Goal: Information Seeking & Learning: Learn about a topic

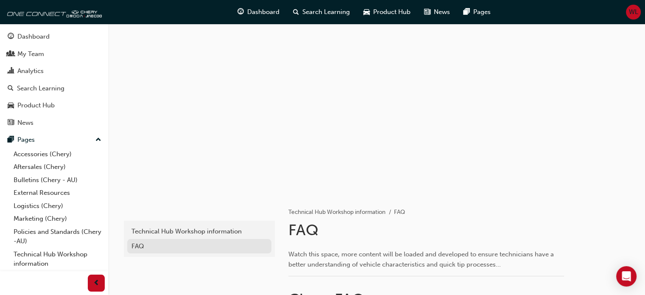
click at [143, 248] on div "FAQ" at bounding box center [199, 246] width 136 height 10
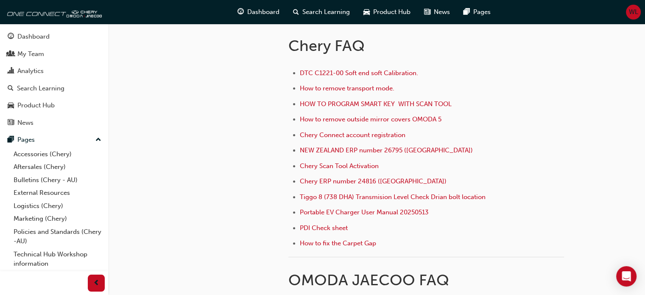
scroll to position [254, 0]
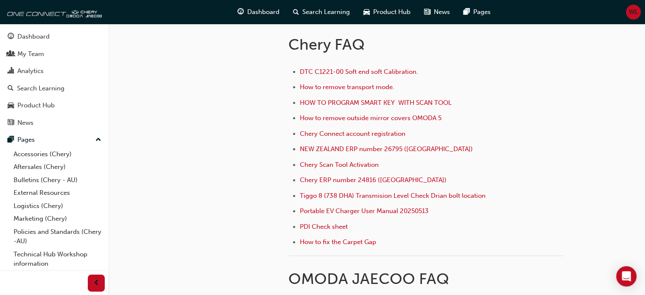
click at [410, 176] on li "Chery ERP number 24816 (Australia)" at bounding box center [432, 181] width 264 height 12
drag, startPoint x: 411, startPoint y: 176, endPoint x: 300, endPoint y: 179, distance: 111.1
click at [300, 179] on li "Chery ERP number 24816 (Australia)" at bounding box center [432, 181] width 264 height 12
copy span "Chery ERP number 24816 (Australia)"
click at [496, 159] on li "Chery Scan Tool Activation ﻿" at bounding box center [432, 165] width 264 height 12
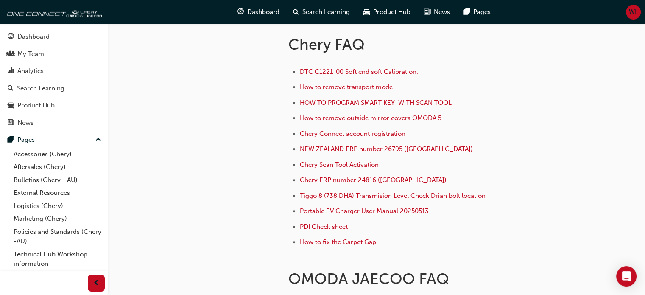
click at [341, 177] on span "Chery ERP number 24816 ([GEOGRAPHIC_DATA])" at bounding box center [373, 180] width 147 height 8
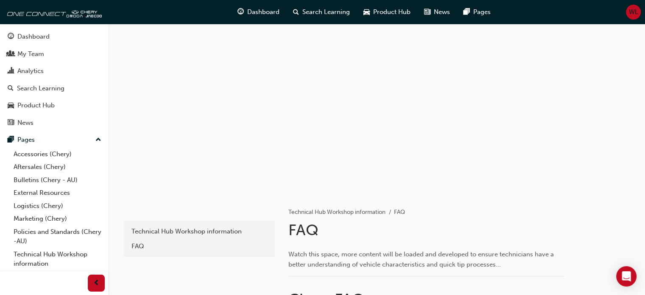
click at [136, 247] on div "FAQ" at bounding box center [199, 246] width 136 height 10
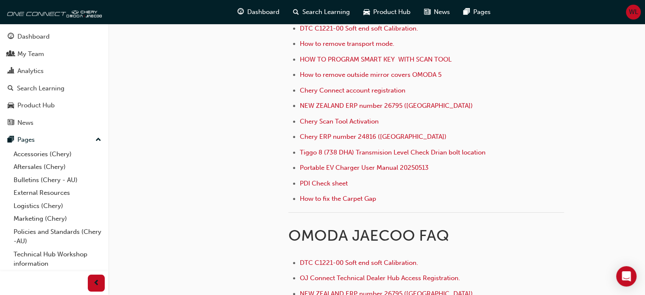
scroll to position [297, 0]
click at [337, 166] on span "Portable EV Charger User Manual 20250513" at bounding box center [364, 168] width 129 height 8
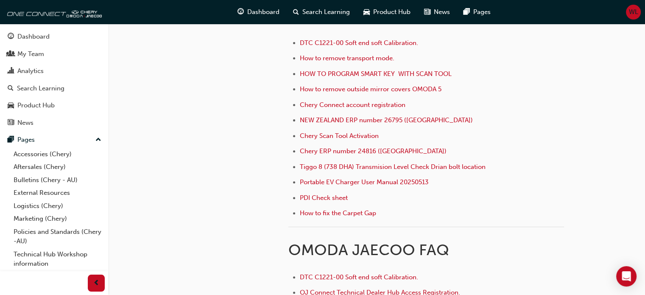
scroll to position [297, 0]
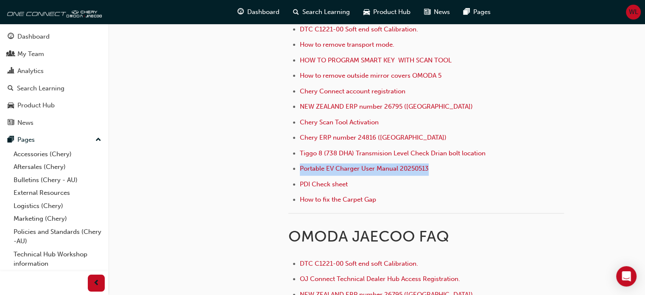
drag, startPoint x: 437, startPoint y: 165, endPoint x: 299, endPoint y: 172, distance: 137.9
click at [300, 172] on li "Portable EV Charger User Manual 20250513" at bounding box center [432, 169] width 264 height 12
copy link "Portable EV Charger User Manual 20250513"
click at [571, 117] on div "Watch this space, more content will be loaded and developed to ensure technicia…" at bounding box center [452, 161] width 329 height 433
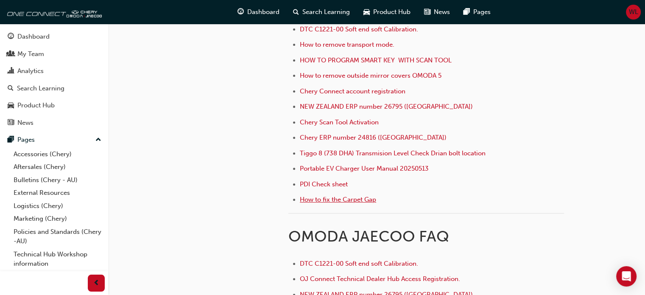
click at [314, 197] on span "How to fix the Carpet Gap" at bounding box center [338, 199] width 76 height 8
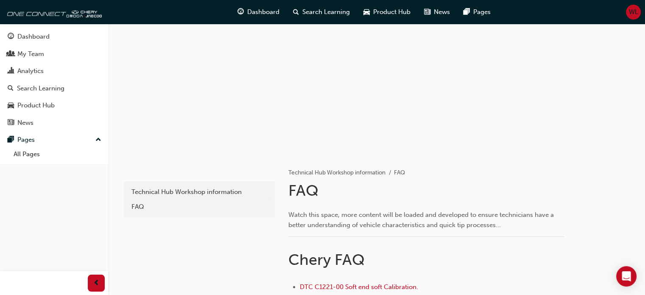
scroll to position [85, 0]
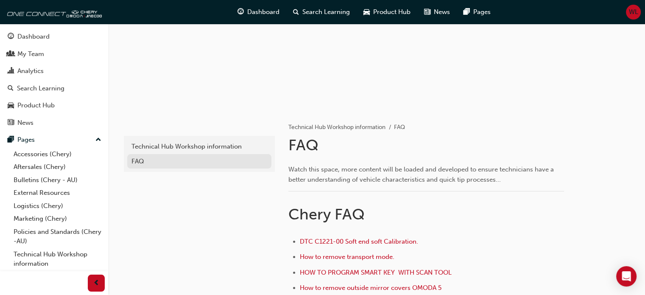
click at [141, 161] on div "FAQ" at bounding box center [199, 161] width 136 height 10
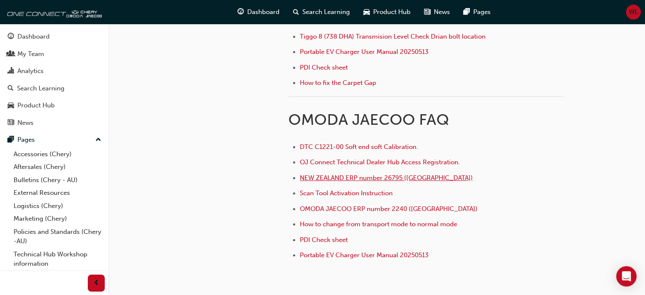
scroll to position [424, 0]
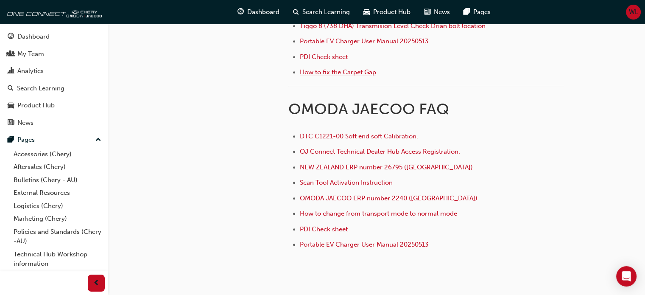
click at [337, 71] on span "How to fix the Carpet Gap" at bounding box center [338, 72] width 76 height 8
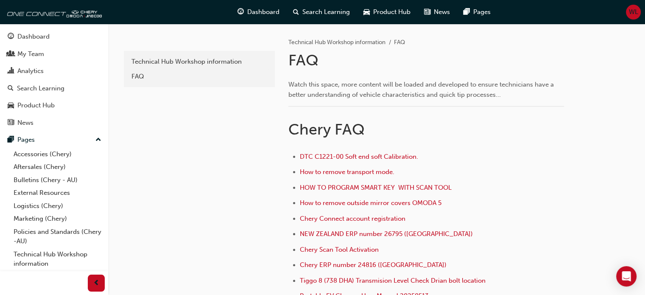
scroll to position [297, 0]
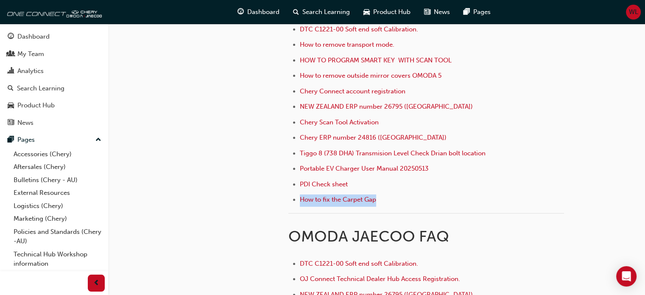
drag, startPoint x: 378, startPoint y: 197, endPoint x: 298, endPoint y: 198, distance: 80.1
click at [298, 198] on ul "DTC C1221-00 Soft end soft Calibration. How to remove transport mode. HOW TO PR…" at bounding box center [425, 115] width 275 height 183
copy link "How to fix the Carpet Gap"
click at [464, 194] on li "How to fix the Carpet Gap" at bounding box center [432, 200] width 264 height 12
click at [343, 200] on span "How to fix the Carpet Gap" at bounding box center [338, 199] width 76 height 8
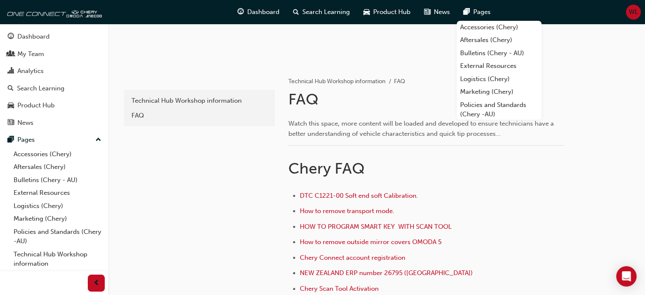
scroll to position [127, 0]
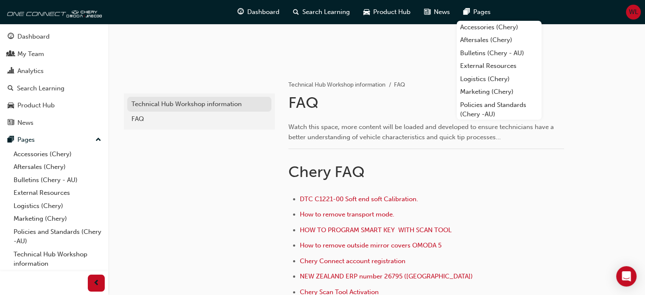
click at [185, 100] on div "Technical Hub Workshop information" at bounding box center [199, 104] width 136 height 10
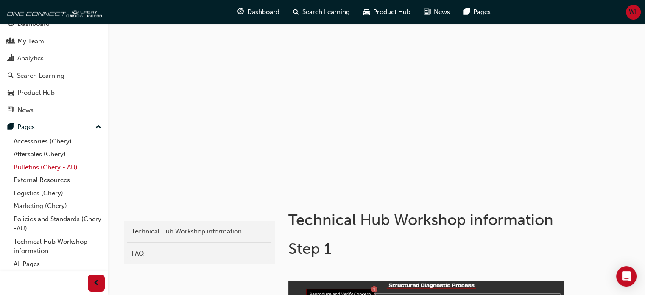
click at [35, 164] on link "Bulletins (Chery - AU)" at bounding box center [57, 167] width 94 height 13
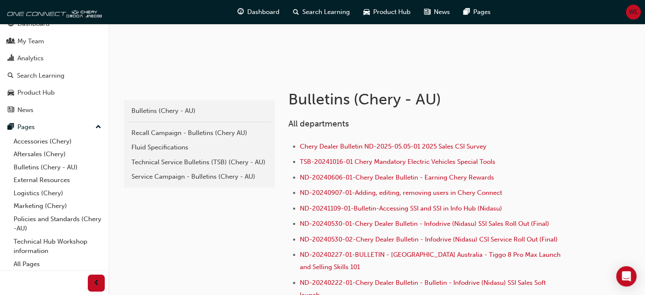
scroll to position [127, 0]
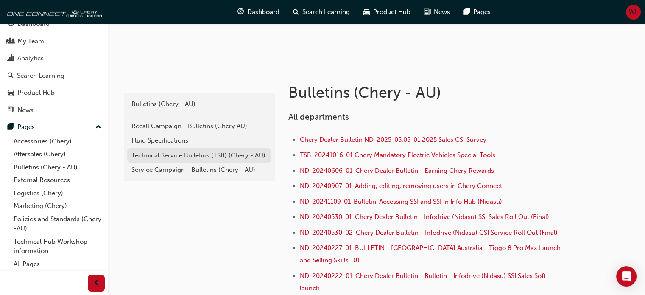
click at [171, 152] on div "Technical Service Bulletins (TSB) (Chery - AU)" at bounding box center [199, 155] width 136 height 10
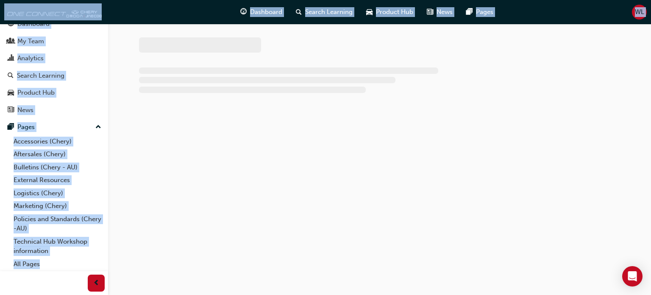
click at [171, 152] on div at bounding box center [325, 147] width 651 height 295
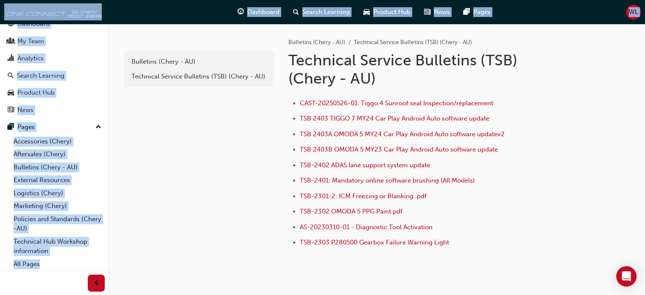
click at [600, 206] on div "CAST-20250526-01: Tiggo 4 Sunroof seal Inspection/replacement TSB 2403 TIGGO 7 …" at bounding box center [452, 170] width 329 height 158
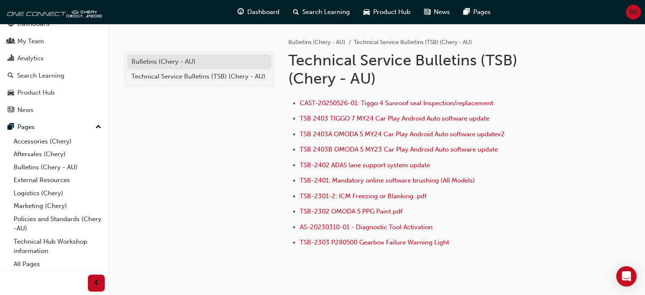
click at [164, 60] on div "Bulletins (Chery - AU)" at bounding box center [199, 62] width 136 height 10
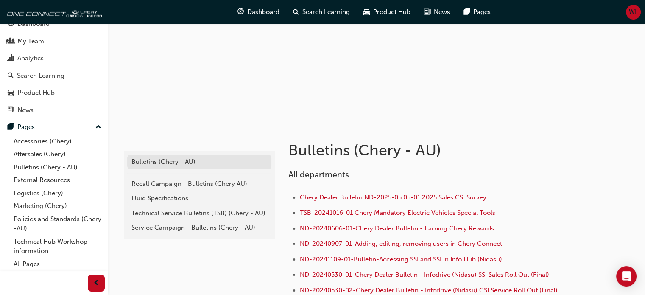
scroll to position [85, 0]
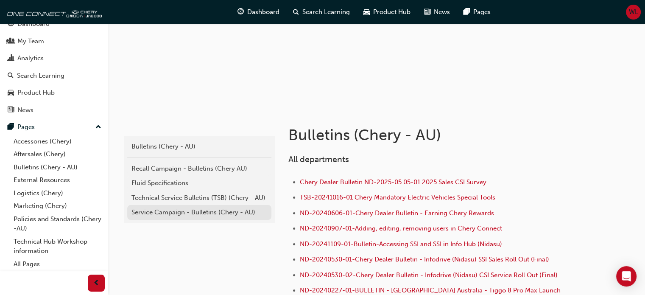
click at [207, 211] on div "Service Campaign - Bulletins (Chery - AU)" at bounding box center [199, 212] width 136 height 10
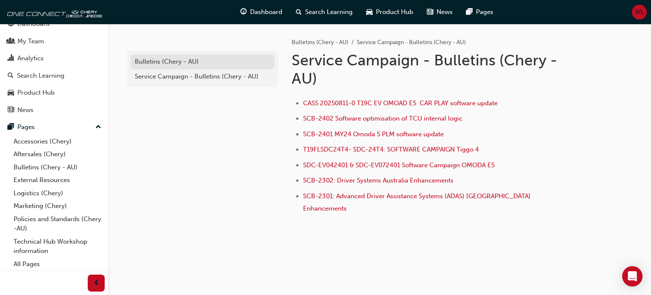
click at [162, 59] on div "Bulletins (Chery - AU)" at bounding box center [203, 62] width 136 height 10
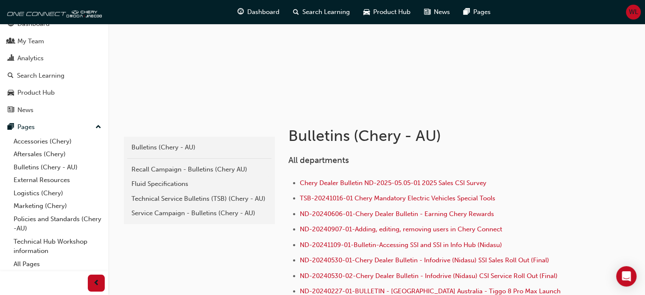
scroll to position [85, 0]
click at [195, 211] on div "Service Campaign - Bulletins (Chery - AU)" at bounding box center [199, 212] width 136 height 10
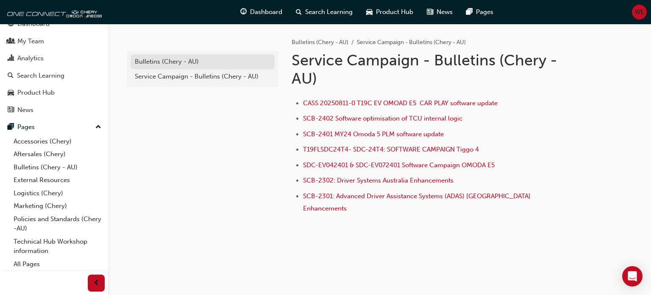
click at [163, 59] on div "Bulletins (Chery - AU)" at bounding box center [203, 62] width 136 height 10
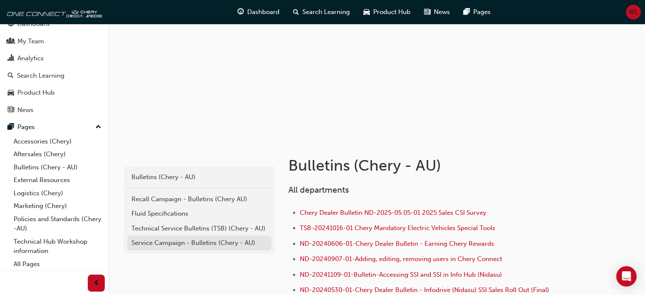
scroll to position [127, 0]
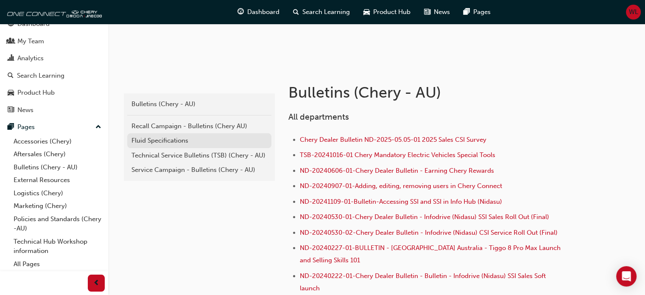
click at [161, 139] on div "Fluid Specifications" at bounding box center [199, 141] width 136 height 10
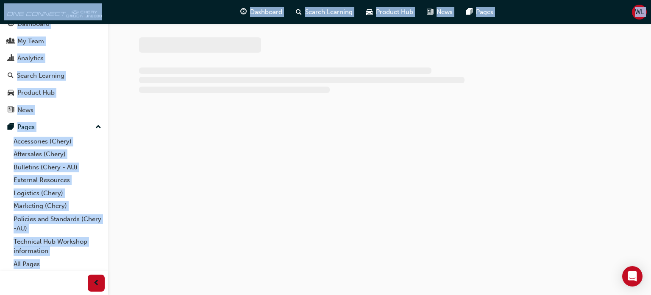
click at [161, 139] on div at bounding box center [379, 87] width 508 height 126
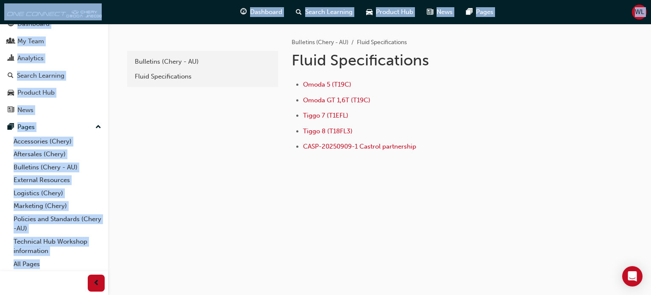
click at [540, 150] on li "CASP-20250909-1 Castrol partnership" at bounding box center [435, 147] width 264 height 12
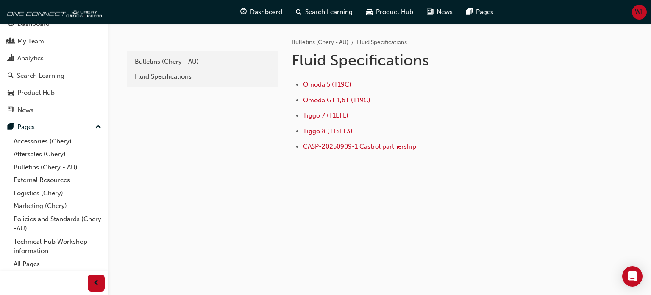
click at [325, 84] on span "Omoda 5 (T19C)" at bounding box center [327, 85] width 48 height 8
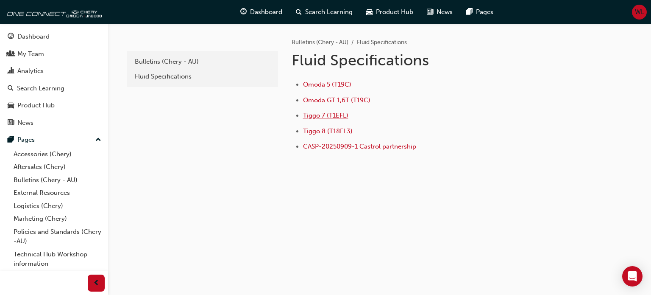
click at [334, 114] on span "Tiggo 7 (T1EFL)" at bounding box center [325, 115] width 45 height 8
click at [322, 130] on span "Tiggo 8 (T18FL3)" at bounding box center [328, 131] width 50 height 8
click at [166, 60] on div "Bulletins (Chery - AU)" at bounding box center [203, 62] width 136 height 10
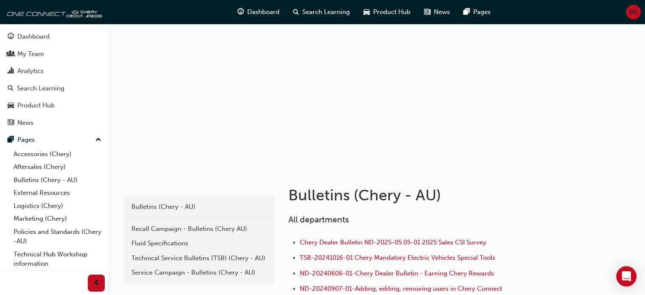
scroll to position [169, 0]
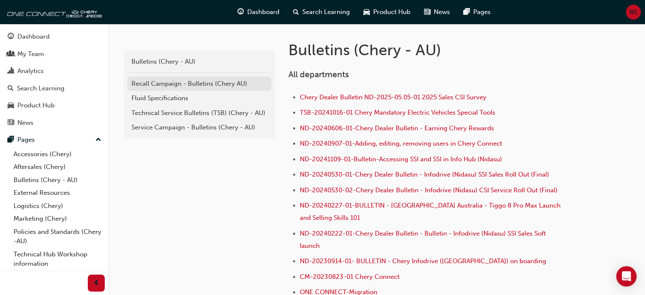
click at [167, 81] on div "Recall Campaign - Bulletins (Chery AU)" at bounding box center [199, 84] width 136 height 10
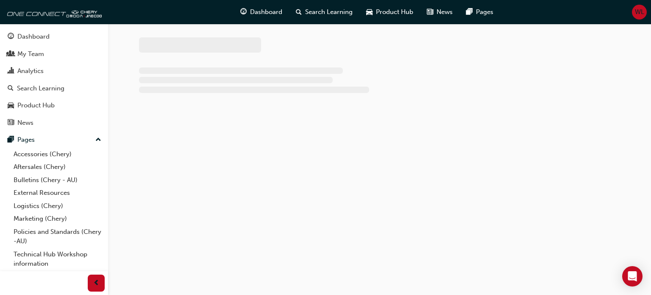
click at [167, 81] on div at bounding box center [236, 80] width 194 height 6
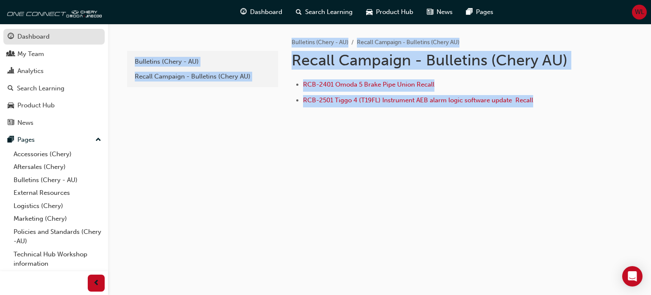
click at [32, 35] on div "Dashboard" at bounding box center [33, 37] width 32 height 10
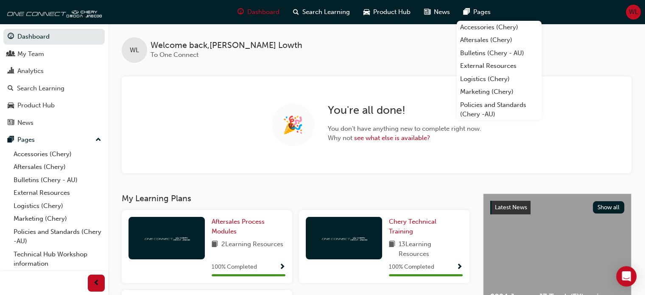
click at [405, 49] on div "WL Welcome back , [PERSON_NAME] To One Connect" at bounding box center [376, 43] width 536 height 39
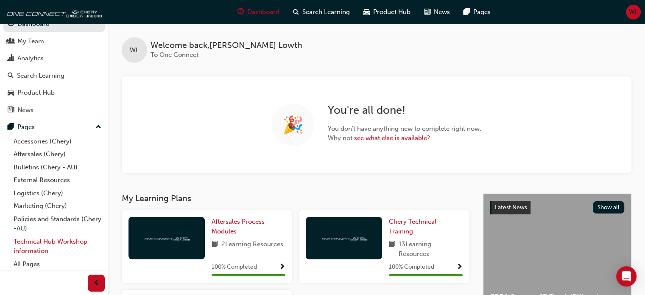
click at [42, 244] on link "Technical Hub Workshop information" at bounding box center [57, 246] width 94 height 22
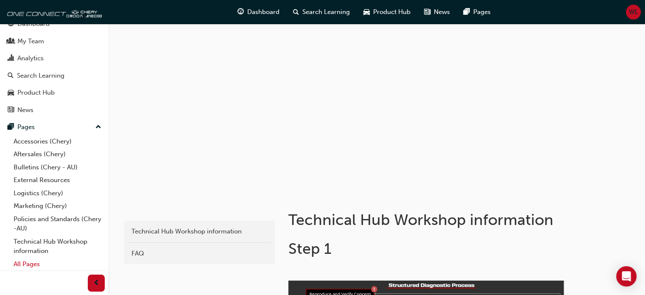
click at [29, 264] on link "All Pages" at bounding box center [57, 263] width 94 height 13
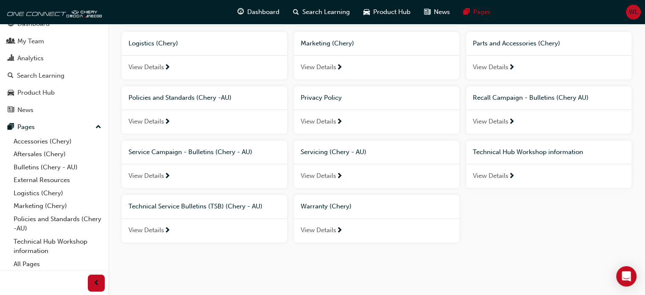
scroll to position [183, 0]
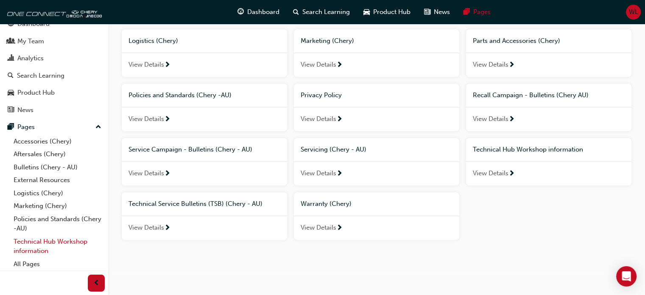
click at [42, 247] on link "Technical Hub Workshop information" at bounding box center [57, 246] width 94 height 22
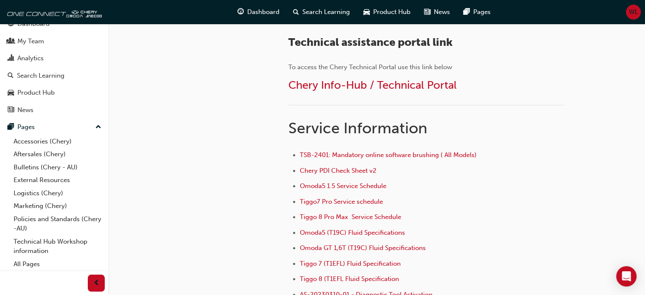
scroll to position [480, 0]
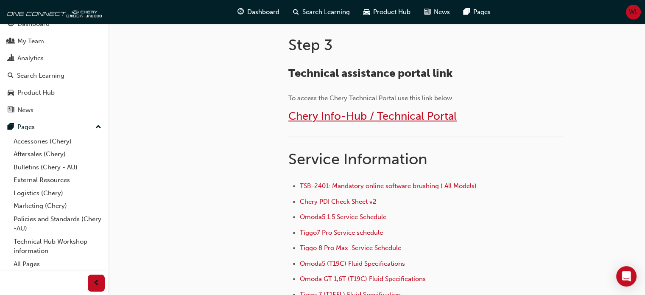
click at [357, 116] on span "Chery Info-Hub / Technical Portal" at bounding box center [372, 115] width 168 height 13
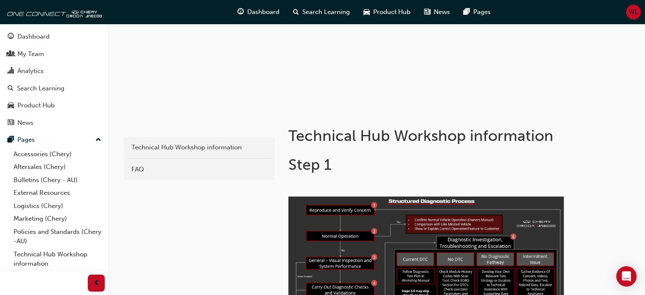
scroll to position [85, 0]
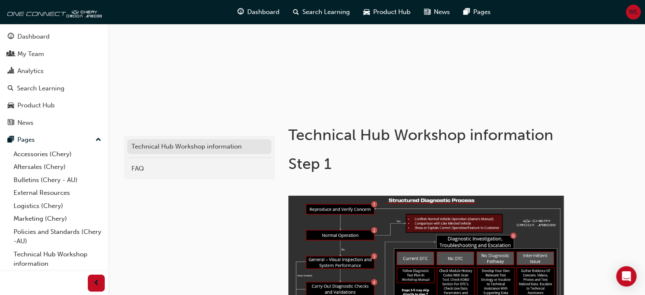
click at [169, 143] on div "Technical Hub Workshop information" at bounding box center [199, 147] width 136 height 10
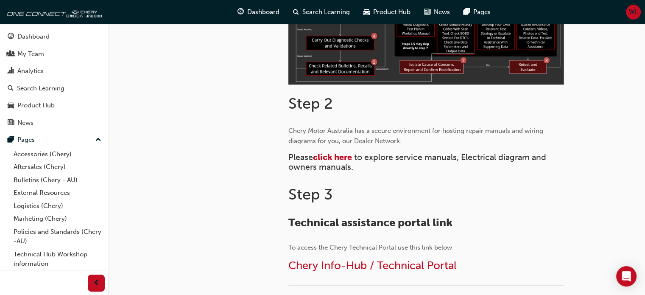
scroll to position [339, 0]
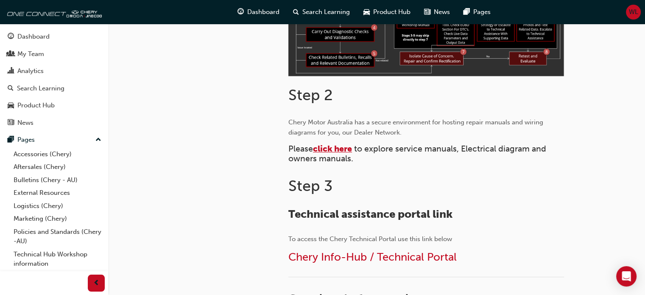
click at [336, 148] on span "click here" at bounding box center [332, 149] width 39 height 10
